Goal: Task Accomplishment & Management: Manage account settings

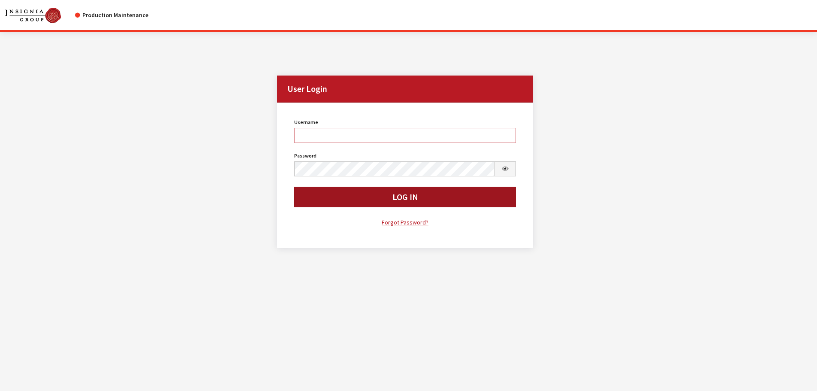
type input "rgoodwin"
click at [352, 199] on button "Log In" at bounding box center [405, 197] width 222 height 21
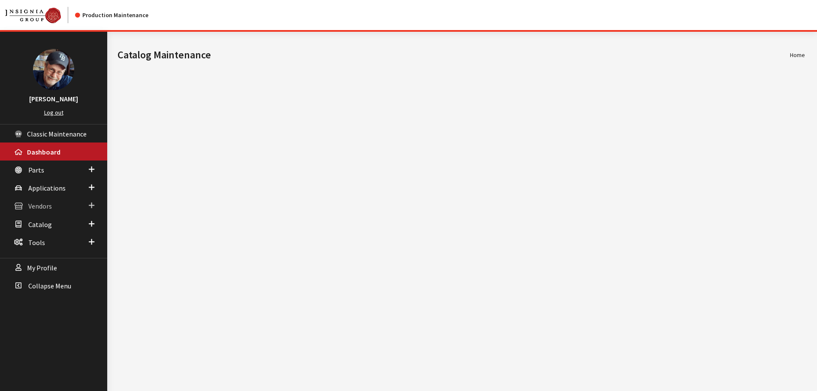
click at [41, 209] on span "Vendors" at bounding box center [40, 206] width 24 height 9
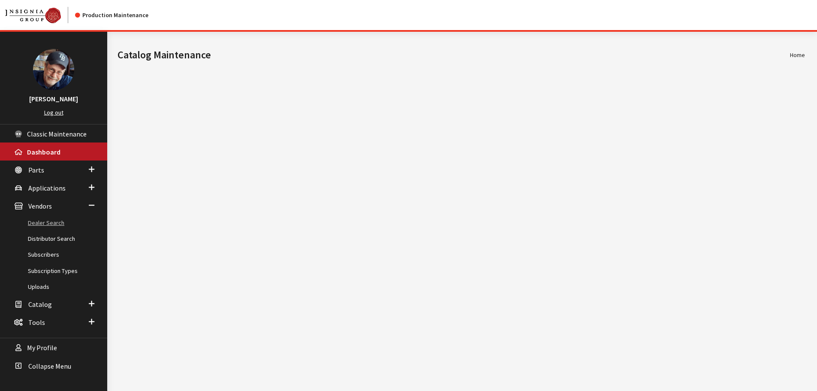
click at [45, 221] on link "Dealer Search" at bounding box center [53, 223] width 107 height 16
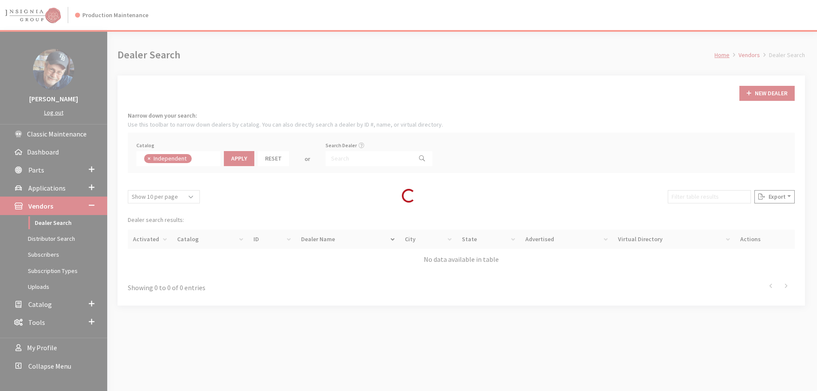
scroll to position [63, 0]
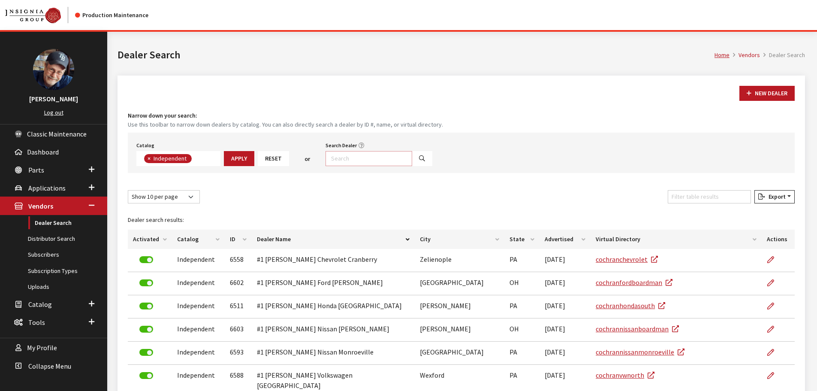
click at [358, 156] on input "Search Dealer" at bounding box center [369, 158] width 87 height 15
type input "teton"
select select
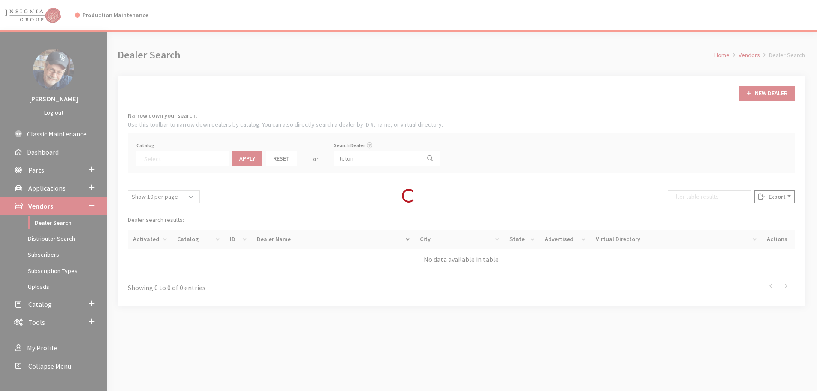
scroll to position [90, 0]
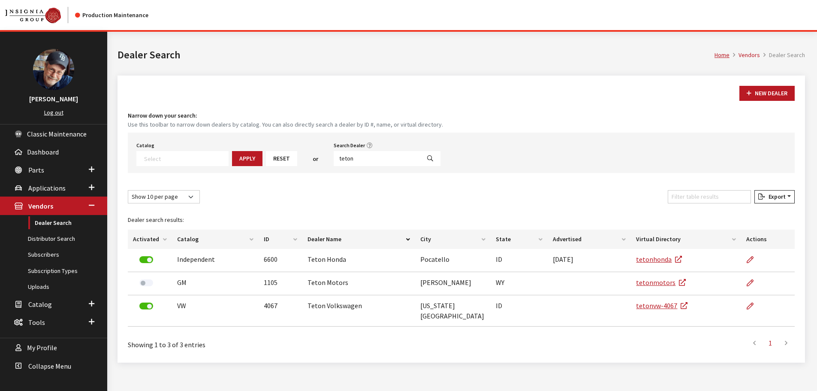
click at [314, 85] on div "New Dealer Narrow down your search: Use this toolbar to narrow down dealers by …" at bounding box center [462, 219] width 688 height 287
click at [60, 223] on link "Dealer Search" at bounding box center [53, 223] width 107 height 16
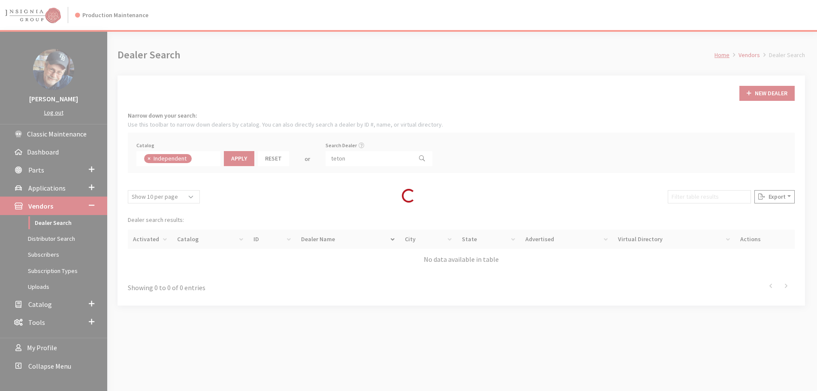
scroll to position [62, 0]
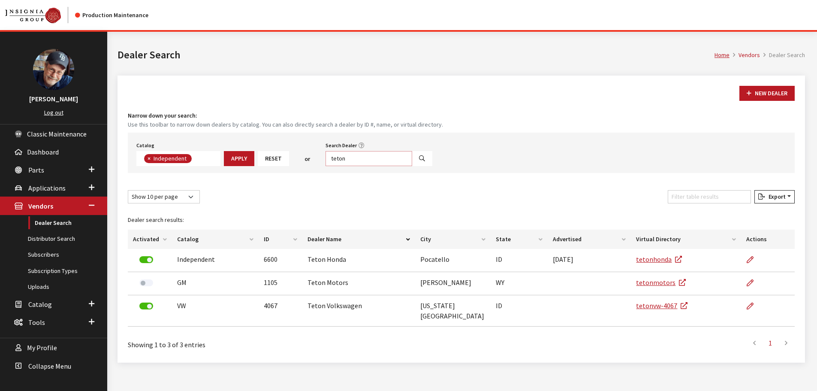
click at [361, 159] on input "teton" at bounding box center [369, 158] width 87 height 15
click at [361, 158] on input "teton" at bounding box center [369, 158] width 87 height 15
type input "chuckit"
select select
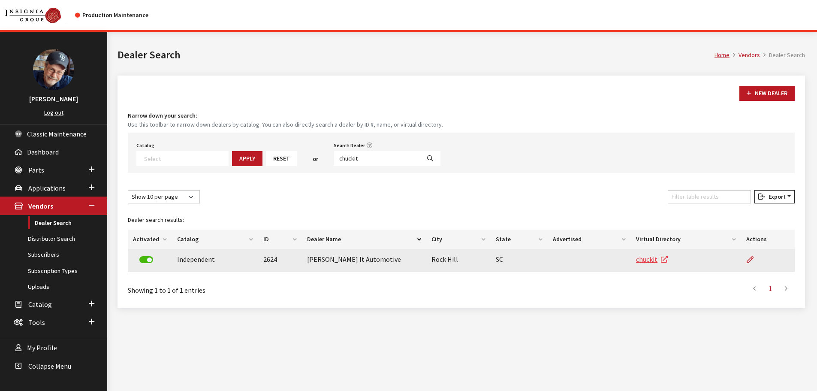
click at [645, 260] on link "chuckit" at bounding box center [652, 259] width 32 height 9
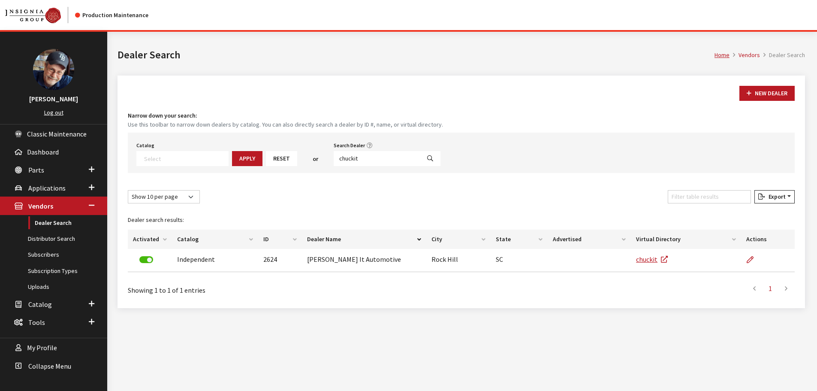
click at [762, 13] on nav "Production Maintenance" at bounding box center [408, 15] width 817 height 30
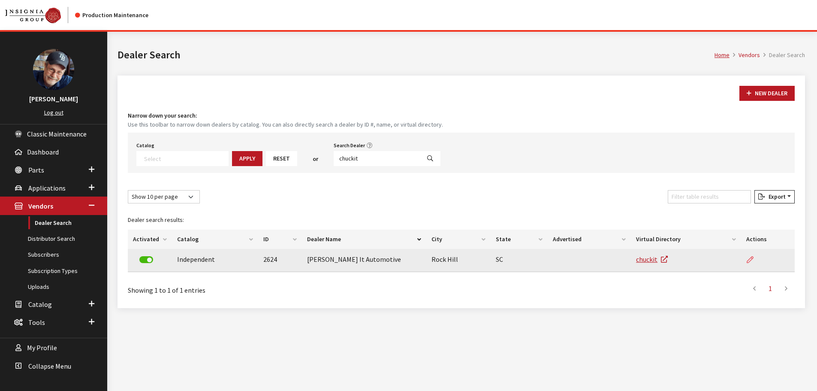
click at [748, 260] on icon at bounding box center [750, 260] width 7 height 7
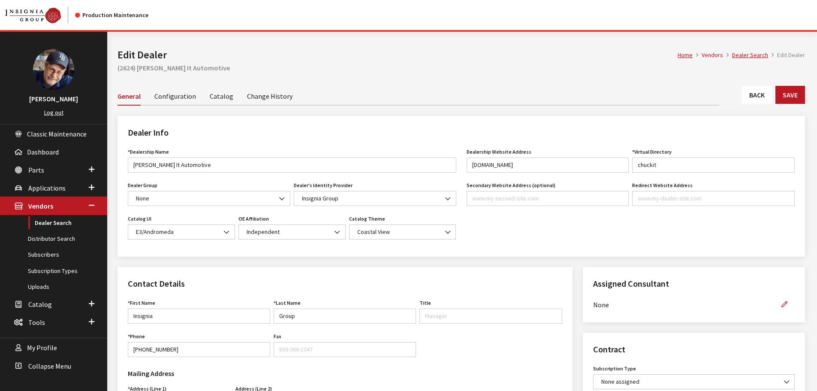
click at [386, 260] on div "Dealer Info *Dealership Name [PERSON_NAME] It Automotive Name is required. Deal…" at bounding box center [461, 191] width 698 height 151
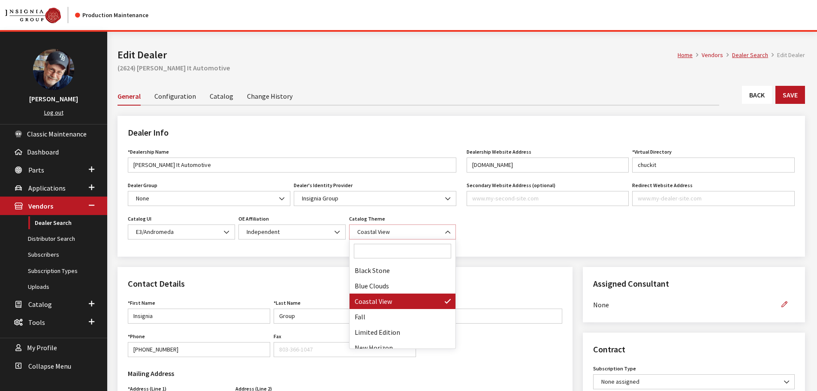
click at [393, 235] on span "Coastal View" at bounding box center [403, 231] width 96 height 9
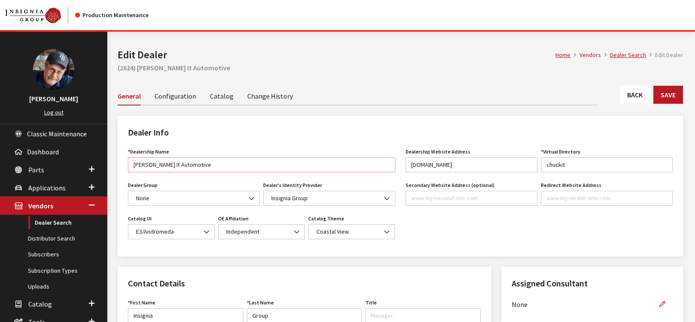
drag, startPoint x: 197, startPoint y: 168, endPoint x: 108, endPoint y: 173, distance: 89.4
click at [384, 228] on b at bounding box center [384, 228] width 0 height 0
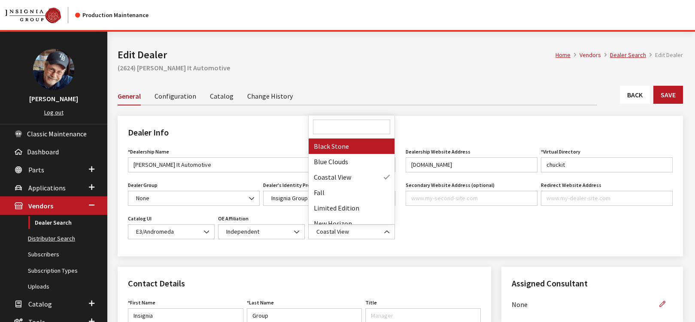
click at [45, 239] on link "Distributor Search" at bounding box center [53, 239] width 107 height 16
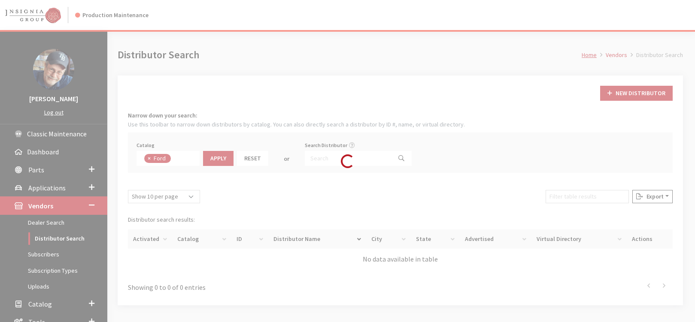
scroll to position [30, 0]
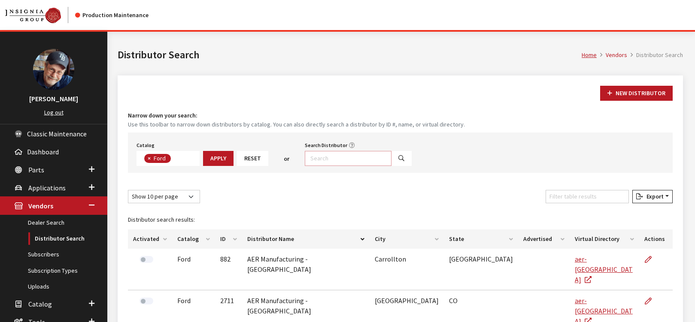
click at [316, 157] on input "Search Distributor" at bounding box center [348, 158] width 87 height 15
type input "adiofny"
select select
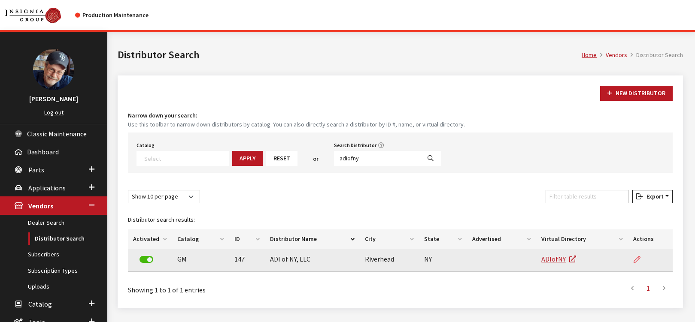
click at [634, 260] on icon at bounding box center [636, 260] width 7 height 7
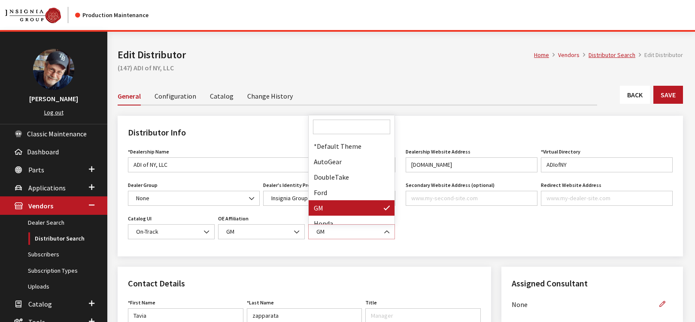
click at [345, 230] on span "GM" at bounding box center [352, 231] width 76 height 9
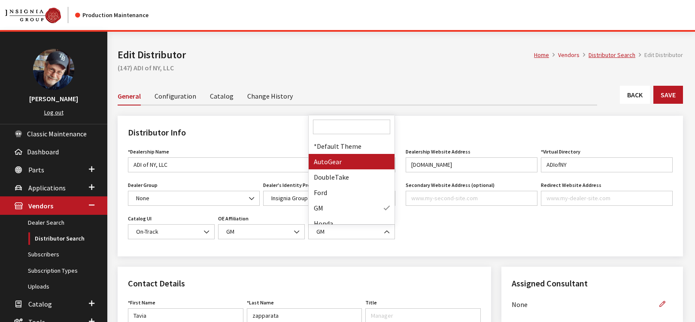
click at [449, 239] on div "Dealership Website Address [DOMAIN_NAME] Website URL must be formatted as a url…" at bounding box center [539, 196] width 278 height 100
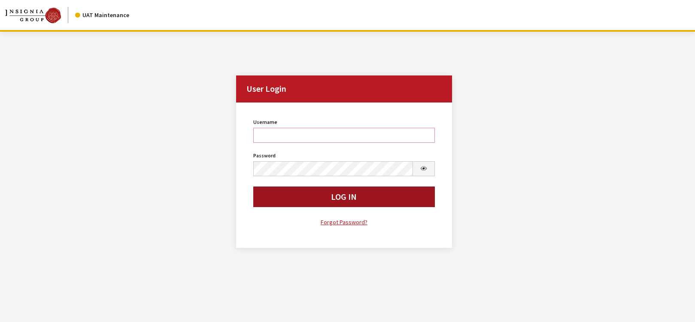
type input "rgoodwin"
click at [284, 195] on button "Log In" at bounding box center [343, 197] width 181 height 21
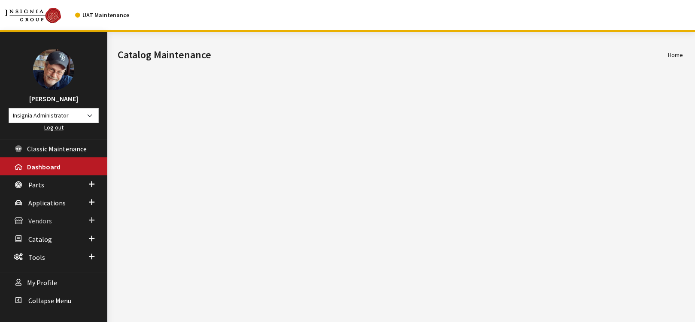
click at [36, 221] on span "Vendors" at bounding box center [40, 221] width 24 height 9
click at [47, 239] on link "Dealer Search" at bounding box center [53, 238] width 107 height 16
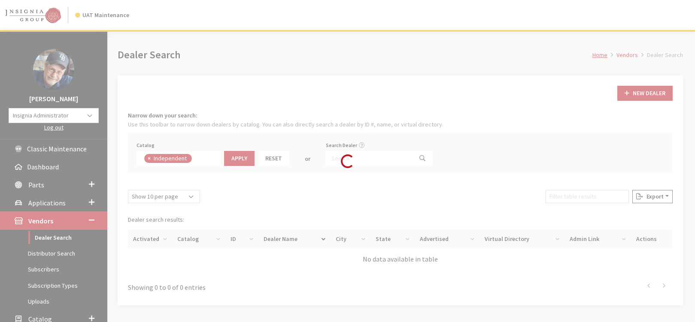
scroll to position [63, 0]
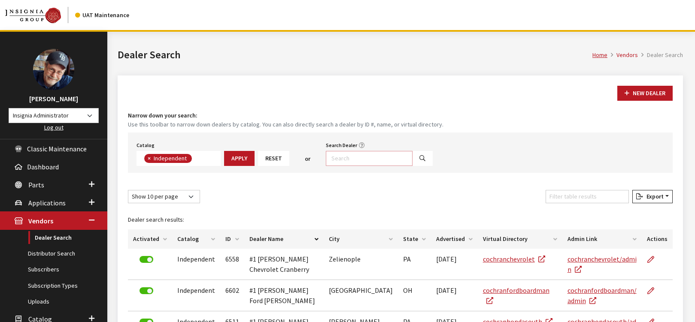
click at [341, 159] on input "Search Dealer" at bounding box center [369, 158] width 87 height 15
click at [575, 194] on input "Filter table results" at bounding box center [586, 196] width 83 height 13
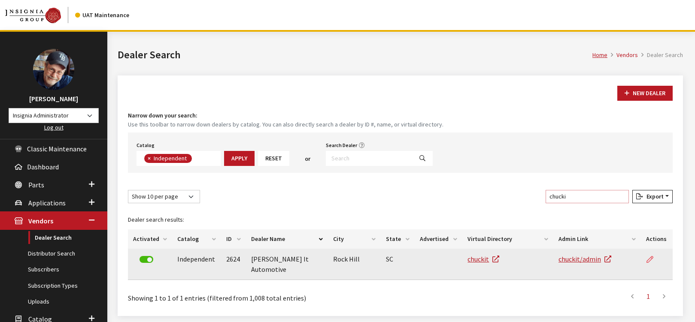
type input "chucki"
click at [653, 259] on icon at bounding box center [649, 260] width 7 height 7
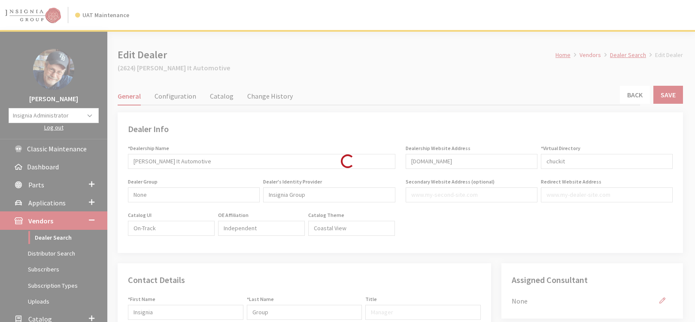
select select
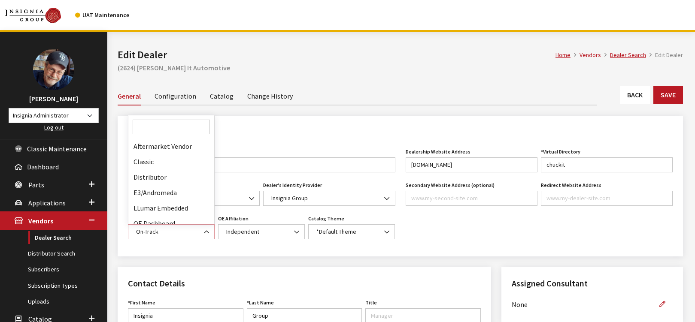
scroll to position [22, 0]
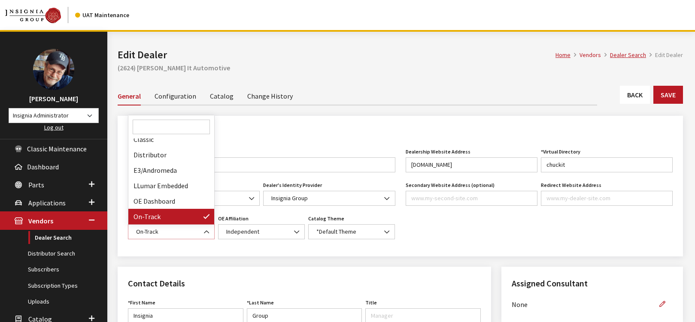
click at [201, 231] on span at bounding box center [207, 232] width 15 height 15
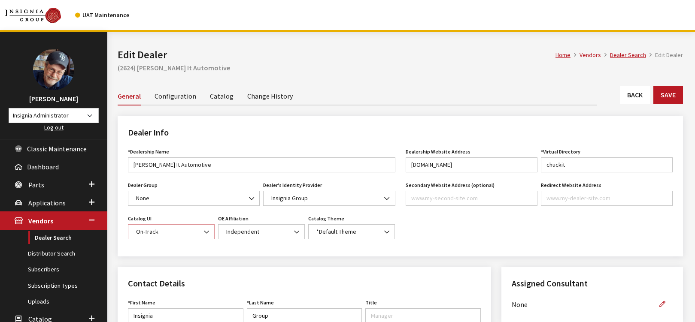
click at [201, 231] on span at bounding box center [207, 232] width 15 height 15
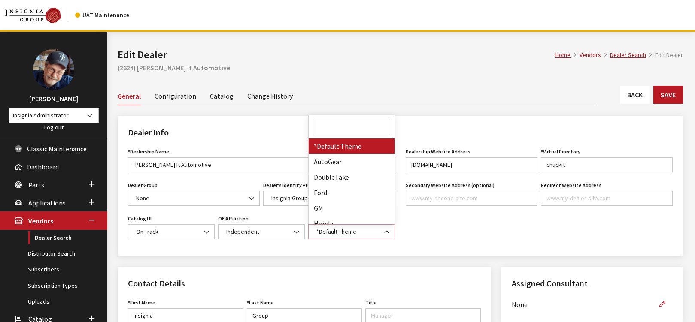
click at [312, 232] on span "*Default Theme" at bounding box center [351, 231] width 87 height 15
click at [315, 232] on span "*Default Theme" at bounding box center [352, 231] width 76 height 9
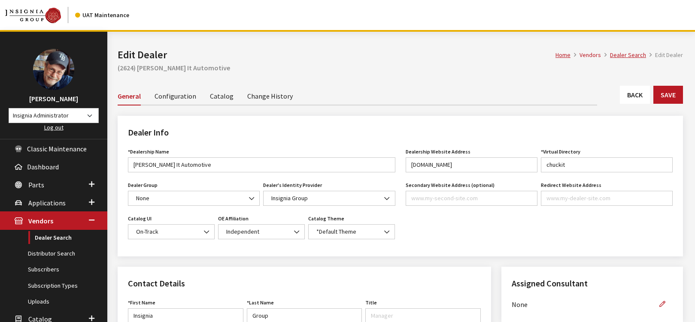
click at [630, 92] on link "Back" at bounding box center [635, 95] width 30 height 18
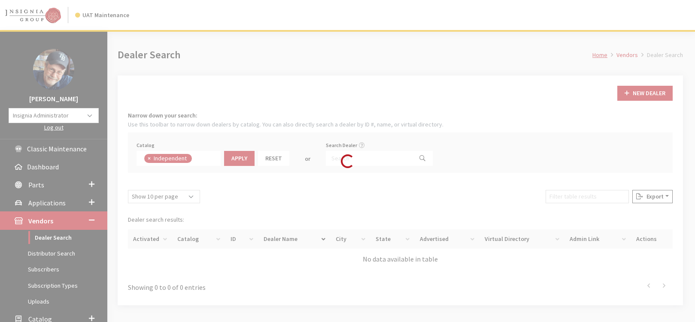
scroll to position [63, 0]
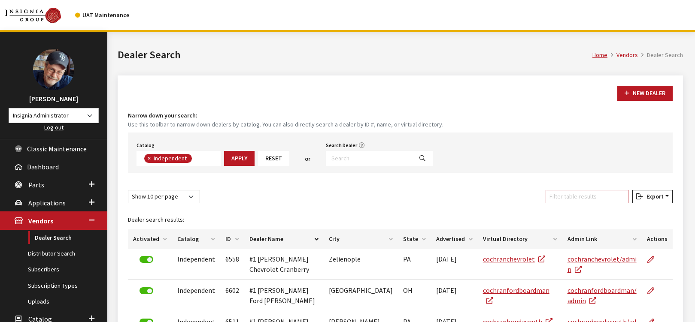
click at [575, 191] on input "Filter table results" at bounding box center [586, 196] width 83 height 13
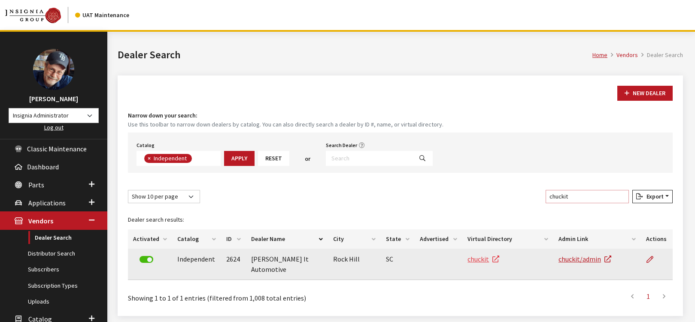
type input "chuckit"
click at [477, 259] on link "chuckit" at bounding box center [483, 259] width 32 height 9
click at [651, 258] on icon at bounding box center [649, 260] width 7 height 7
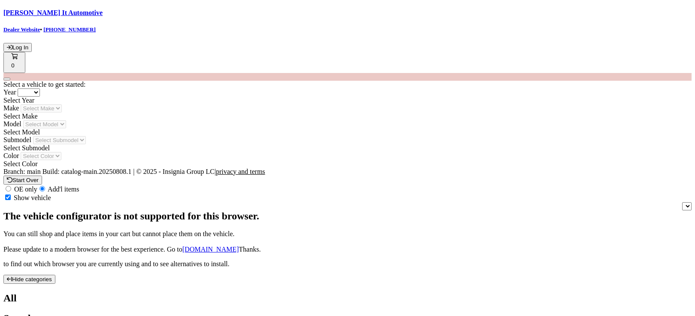
type input "rgoodwin"
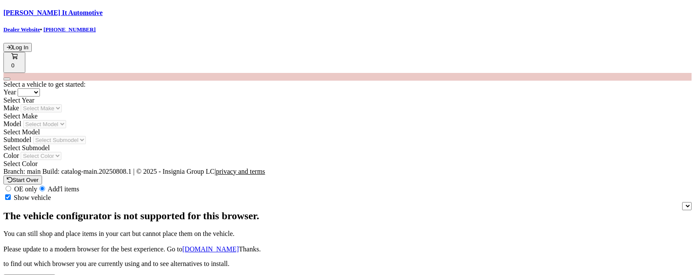
click at [309, 28] on h5 "Dealer Website • [PHONE_NUMBER]" at bounding box center [347, 29] width 688 height 7
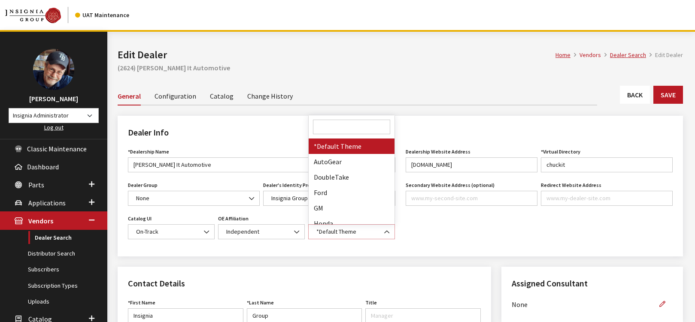
click at [346, 228] on span "*Default Theme" at bounding box center [352, 231] width 76 height 9
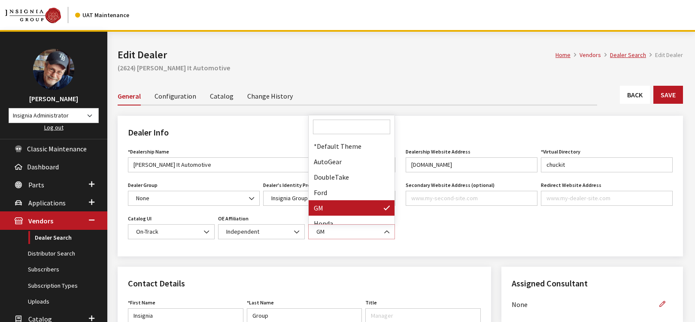
click at [334, 227] on span "GM" at bounding box center [352, 231] width 76 height 9
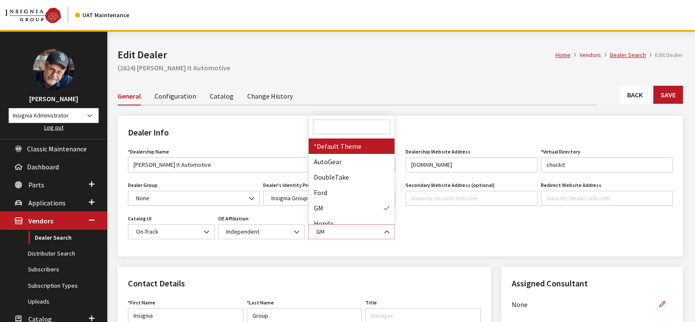
select select "17"
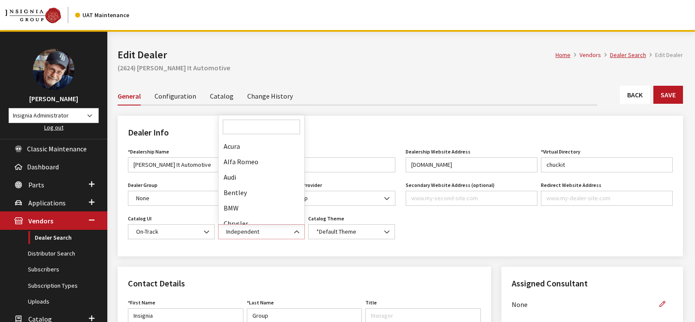
scroll to position [139, 0]
click at [267, 230] on span "Independent" at bounding box center [262, 231] width 76 height 9
click at [163, 230] on span "On-Track" at bounding box center [171, 231] width 76 height 9
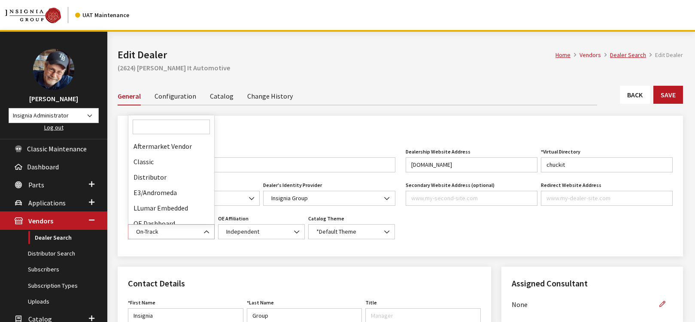
scroll to position [22, 0]
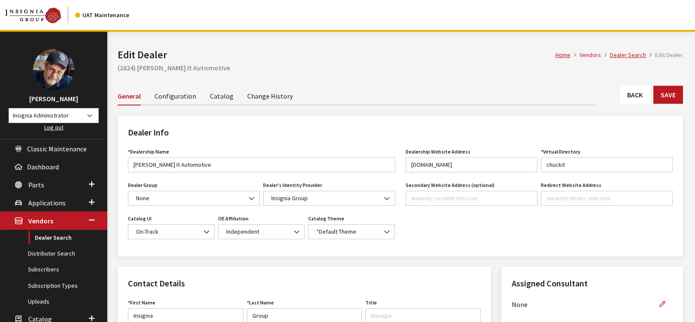
click at [409, 215] on div "Dealership Website Address insigniagroup.com Website URL must be formatted as a…" at bounding box center [539, 196] width 278 height 100
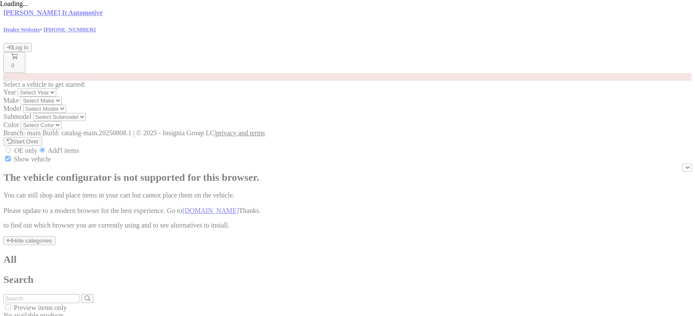
radio input "true"
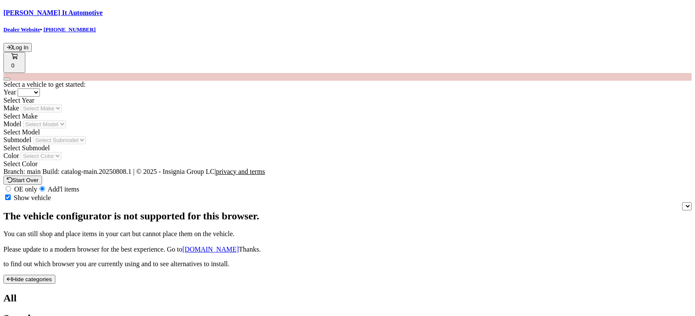
type input "rgoodwin"
drag, startPoint x: 349, startPoint y: 70, endPoint x: 329, endPoint y: 58, distance: 23.0
click at [329, 58] on header "Chuck It Automotive Dealer Website • 888-579-4458 Log In 0" at bounding box center [347, 41] width 688 height 64
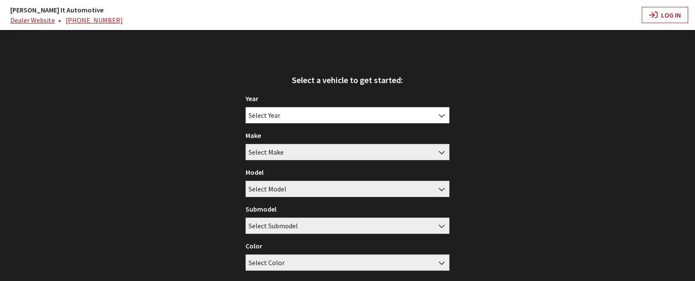
click at [383, 36] on div "Select a vehicle to get started: Year [DATE] 2025 2024 2023 2022 2021 2020 2019…" at bounding box center [347, 170] width 695 height 281
